Goal: Find specific page/section: Find specific page/section

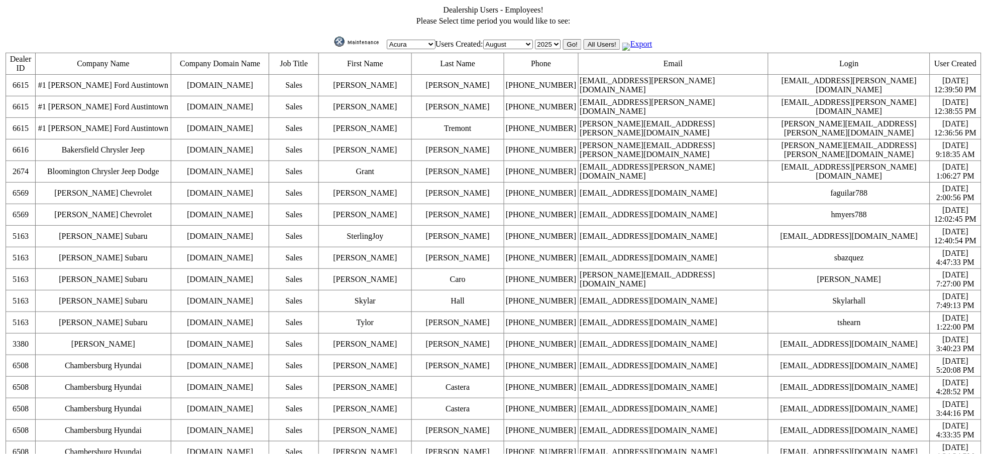
click at [727, 42] on td "Acura Alfa Romeo Audi Bentley BMW Chrysler DoubleTake Ford GM Honda Hyundai Ind…" at bounding box center [493, 39] width 977 height 24
click at [334, 43] on img at bounding box center [359, 42] width 50 height 10
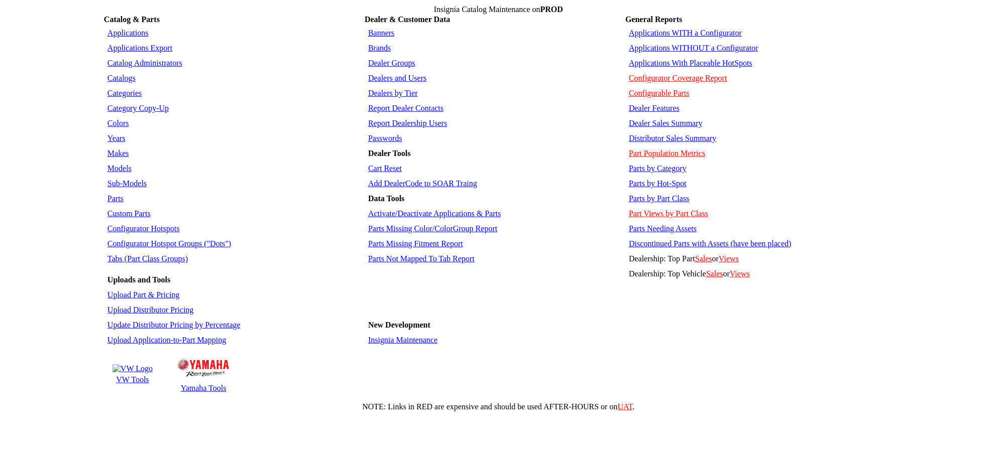
click at [412, 344] on link "Insignia Maintenance" at bounding box center [402, 340] width 69 height 9
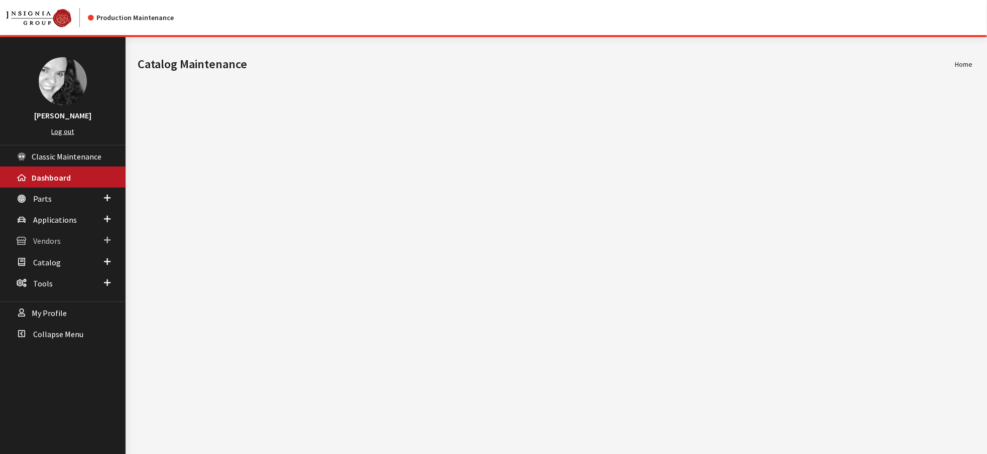
click at [41, 247] on span "Vendors" at bounding box center [47, 241] width 28 height 10
click at [49, 270] on link "Dealer Search" at bounding box center [63, 261] width 126 height 19
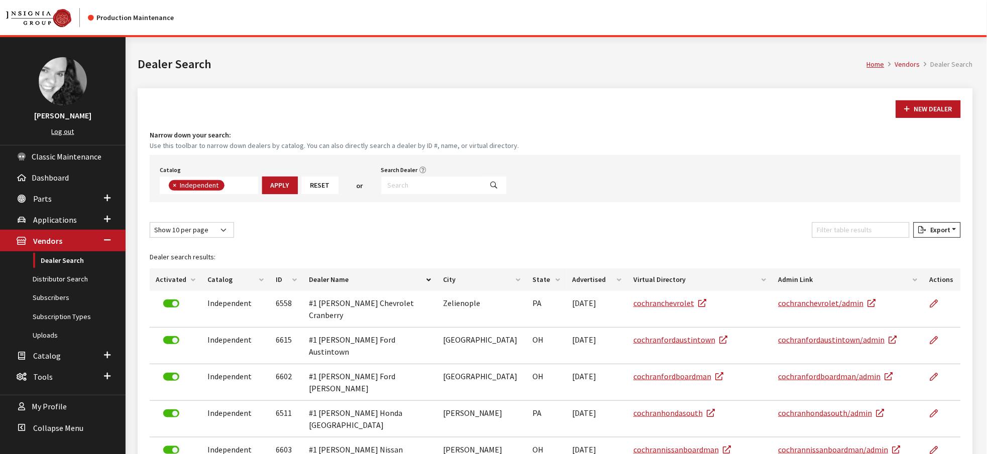
scroll to position [91, 0]
click at [456, 194] on input "Search Dealer" at bounding box center [431, 186] width 101 height 18
type input "4528"
select select
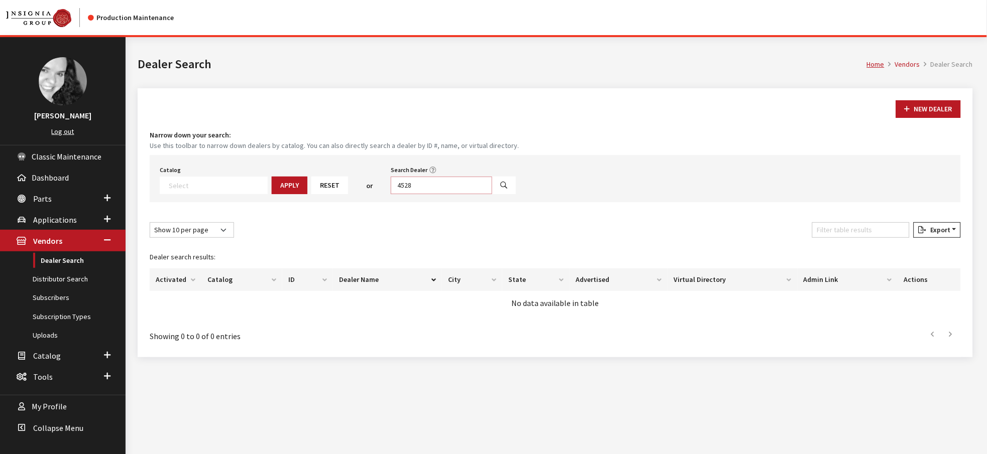
click at [478, 194] on input "4528" at bounding box center [441, 186] width 101 height 18
type input "4258"
select select
